Goal: Communication & Community: Participate in discussion

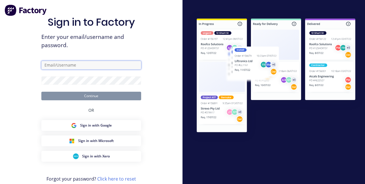
click at [59, 69] on input "text" at bounding box center [91, 65] width 100 height 9
type input "[EMAIL_ADDRESS][DOMAIN_NAME]"
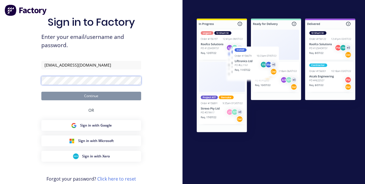
click at [41, 92] on button "Continue" at bounding box center [91, 96] width 100 height 9
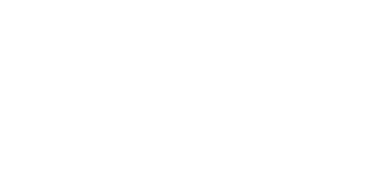
click at [76, 55] on button "Collaborate" at bounding box center [48, 50] width 54 height 14
click at [305, 32] on button "Close" at bounding box center [294, 31] width 21 height 9
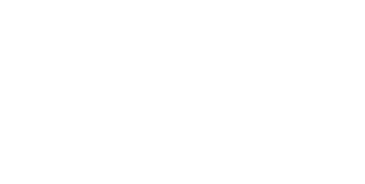
click at [76, 83] on button "Tracking" at bounding box center [48, 78] width 54 height 14
click at [76, 44] on button "Collaborate" at bounding box center [48, 50] width 54 height 14
click at [257, 171] on div at bounding box center [183, 168] width 146 height 6
click at [257, 171] on div "L. 187cm W. 122cm H. 61cm Kg." at bounding box center [183, 168] width 146 height 6
click at [321, 172] on button "Send" at bounding box center [309, 167] width 23 height 9
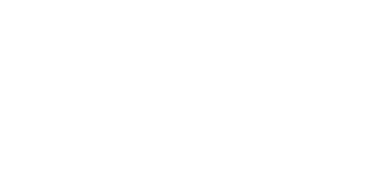
click at [257, 171] on div at bounding box center [183, 168] width 146 height 6
click at [321, 172] on button "Send" at bounding box center [309, 167] width 23 height 9
click at [257, 171] on div at bounding box center [183, 168] width 146 height 6
click at [321, 172] on button "Send" at bounding box center [309, 167] width 23 height 9
click at [344, 183] on div "Add a message... Aa @ ☺ Send" at bounding box center [214, 168] width 260 height 32
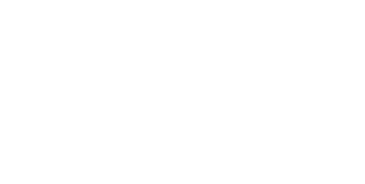
click at [257, 171] on div at bounding box center [183, 168] width 146 height 6
click at [321, 172] on button "Send" at bounding box center [309, 167] width 23 height 9
click at [305, 32] on button "Close" at bounding box center [294, 31] width 21 height 9
click at [76, 57] on button "Checklists 0/0" at bounding box center [48, 64] width 54 height 14
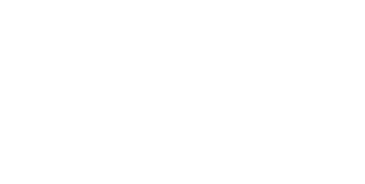
click at [60, 51] on div "Collaborate" at bounding box center [48, 49] width 23 height 5
click at [76, 83] on button "Tracking" at bounding box center [48, 78] width 54 height 14
click at [62, 66] on div "Checklists 0/0" at bounding box center [49, 64] width 25 height 5
type textarea "x"
click at [76, 49] on button "Collaborate" at bounding box center [48, 50] width 54 height 14
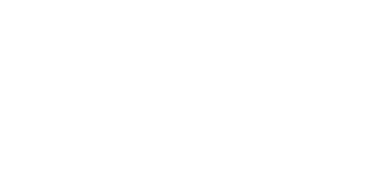
click at [305, 31] on button "Close" at bounding box center [294, 31] width 21 height 9
